Goal: Information Seeking & Learning: Learn about a topic

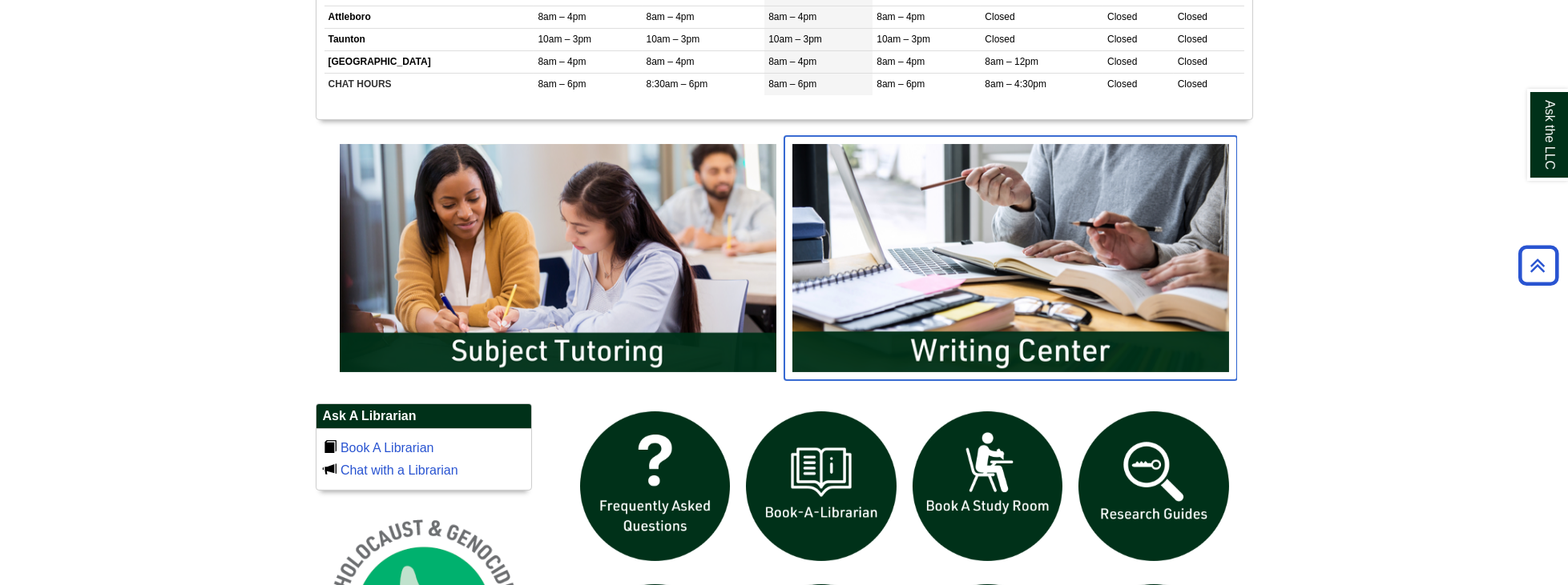
click at [846, 219] on img "slideshow" at bounding box center [1011, 258] width 453 height 244
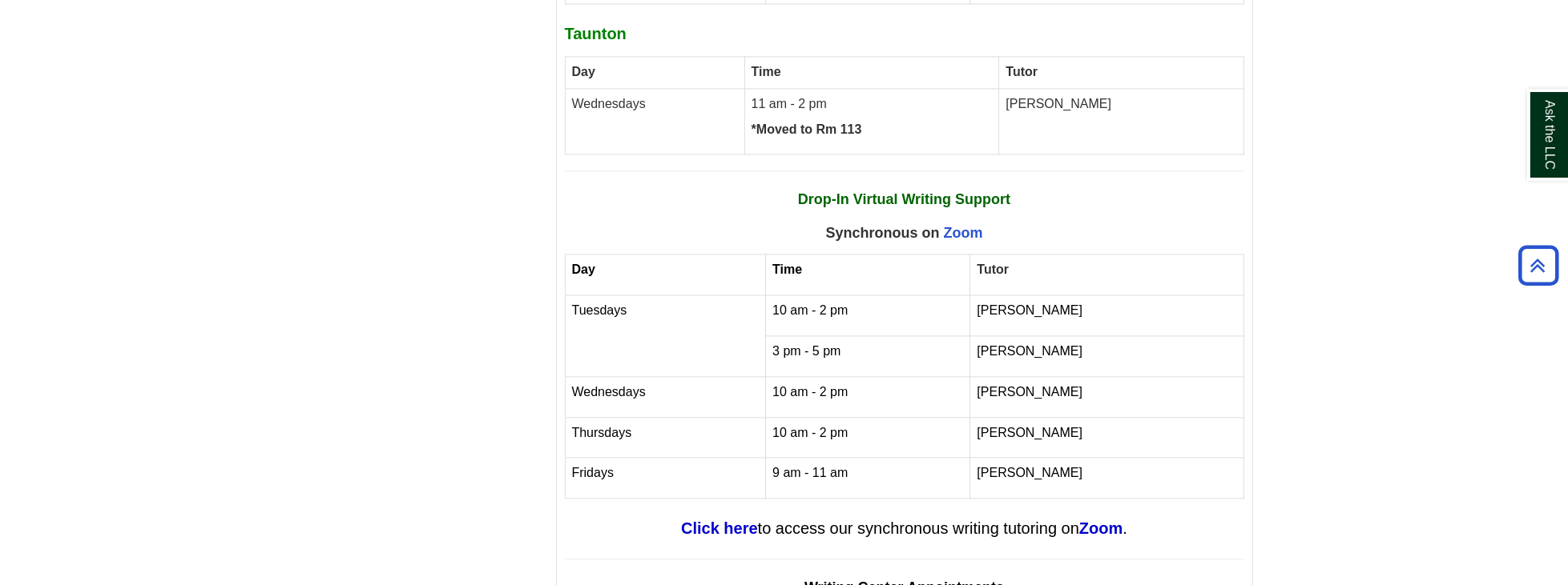
scroll to position [6081, 0]
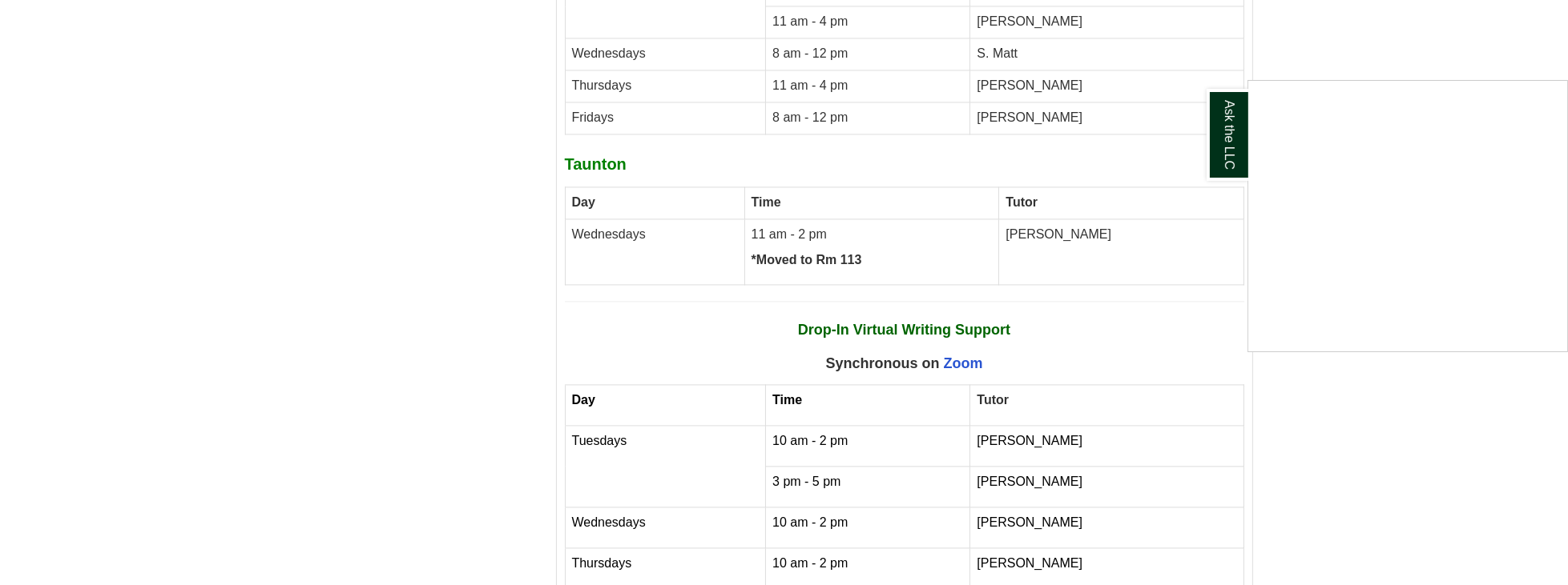
drag, startPoint x: 801, startPoint y: 151, endPoint x: 810, endPoint y: 163, distance: 15.0
click at [1077, 263] on div "Ask the LLC" at bounding box center [784, 292] width 1568 height 585
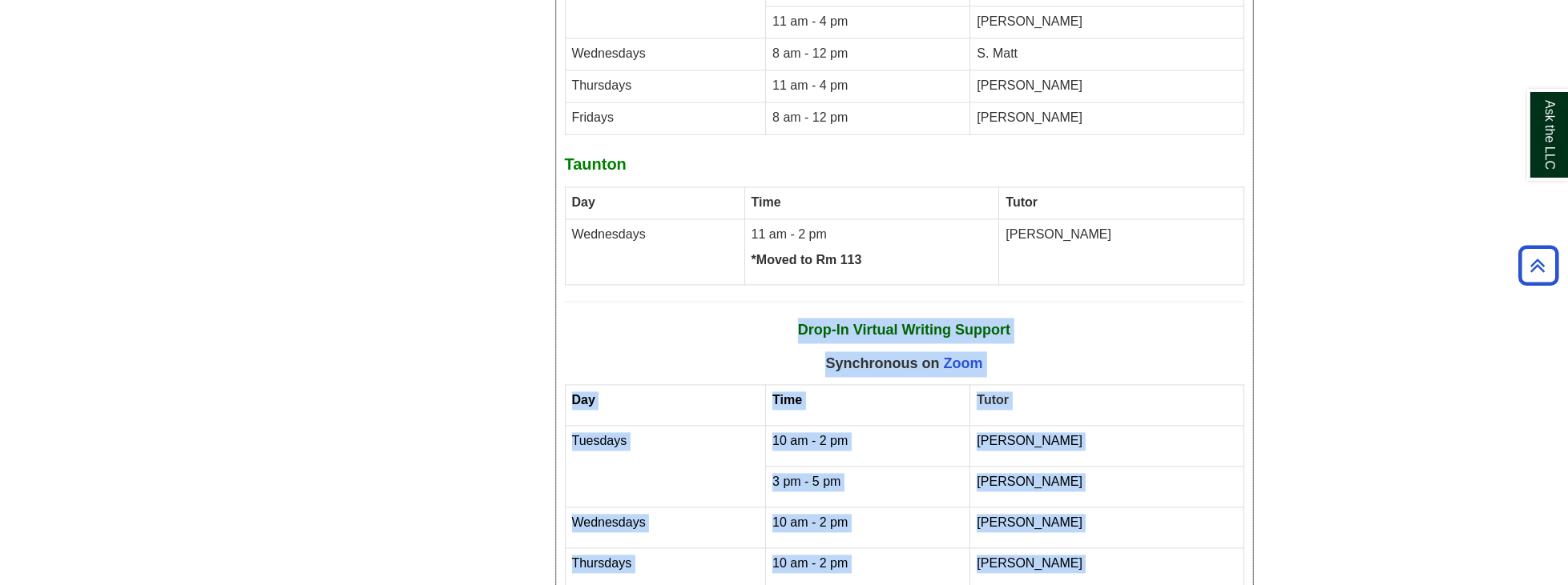
drag, startPoint x: 799, startPoint y: 148, endPoint x: 1148, endPoint y: 469, distance: 474.2
click at [1148, 469] on div "Summer 2025 Writing Center [DATE] – [DATE] all your tutoring options for writin…" at bounding box center [905, 59] width 679 height 1527
copy div "Drop-In Virtual Writing Support Synchronous on Zoom Day Time Tutor Tuesdays 10 …"
